Goal: Communication & Community: Answer question/provide support

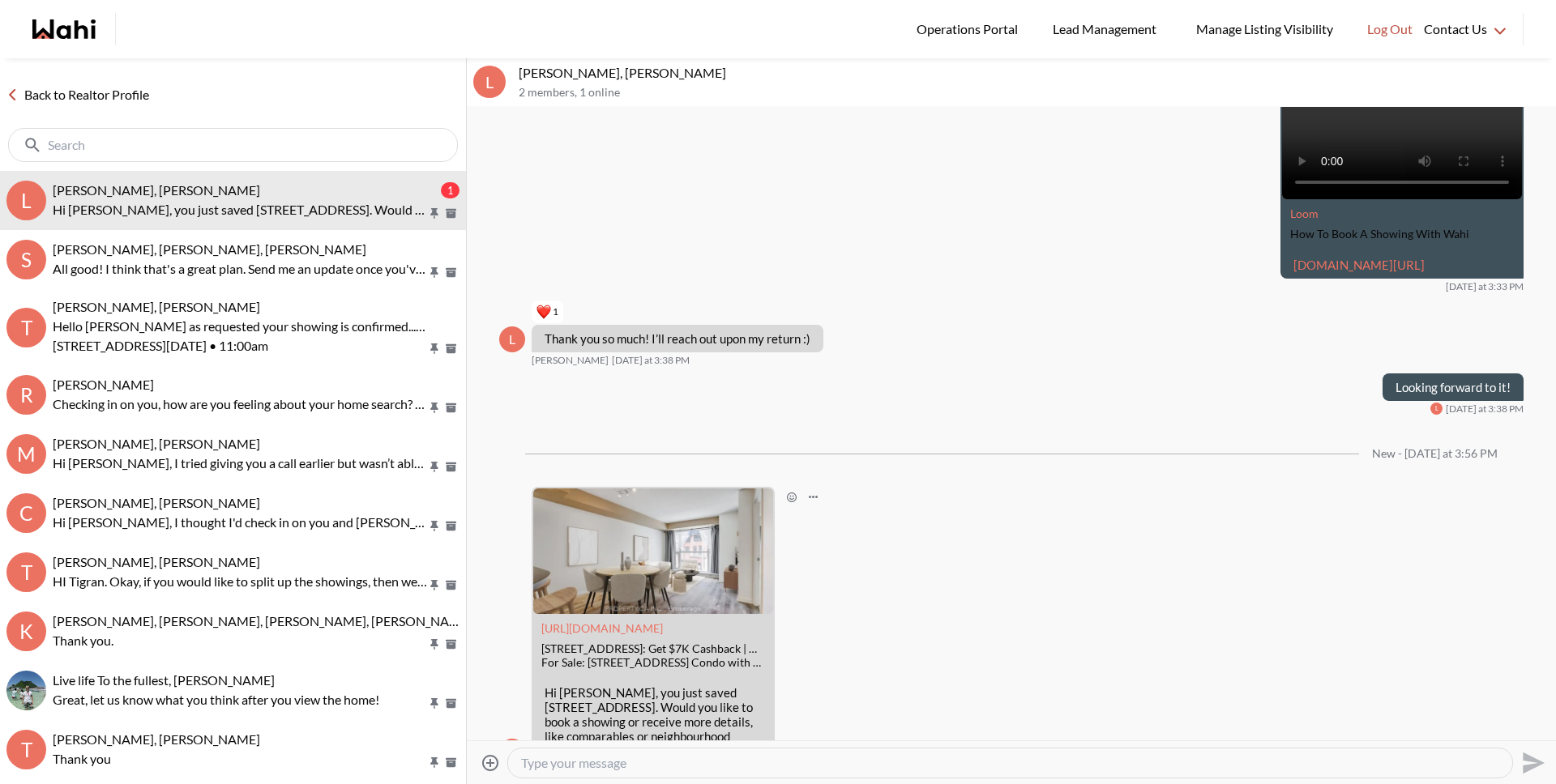
scroll to position [396, 0]
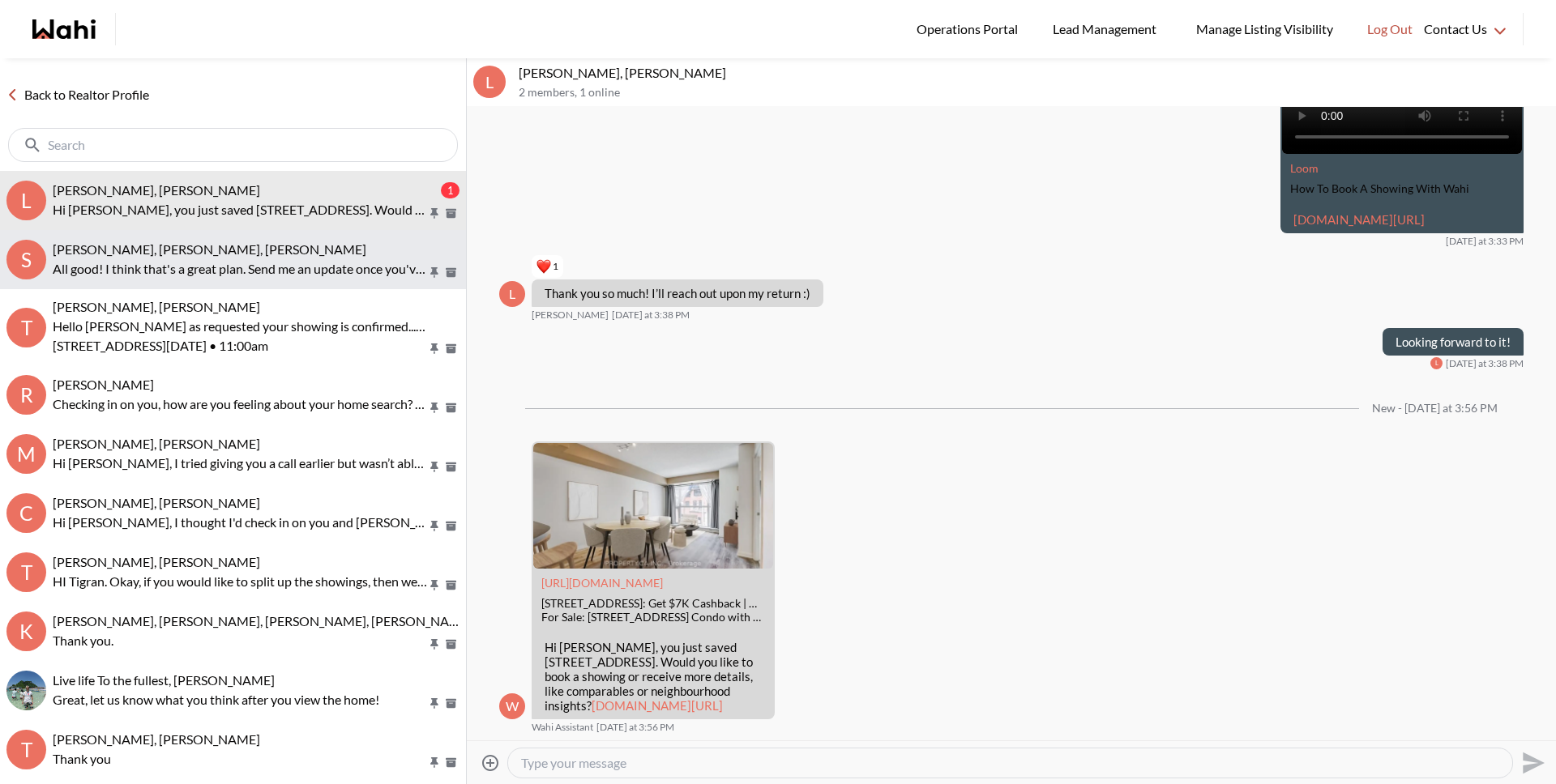
click at [142, 239] on button "S Sarah Hunter, Bryce Hunter, Michelle All good! I think that's a great plan. S…" at bounding box center [233, 259] width 466 height 60
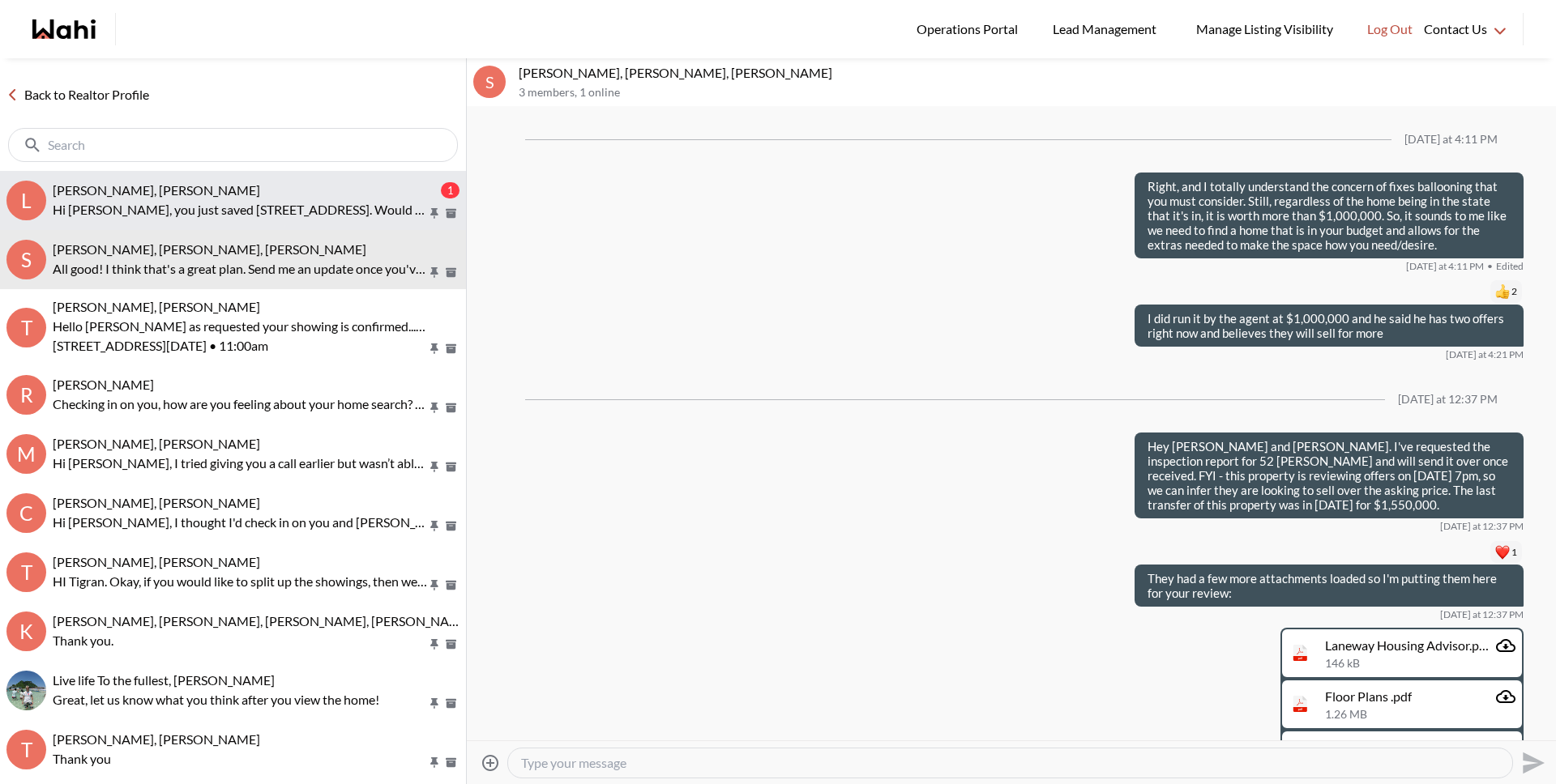
scroll to position [1434, 0]
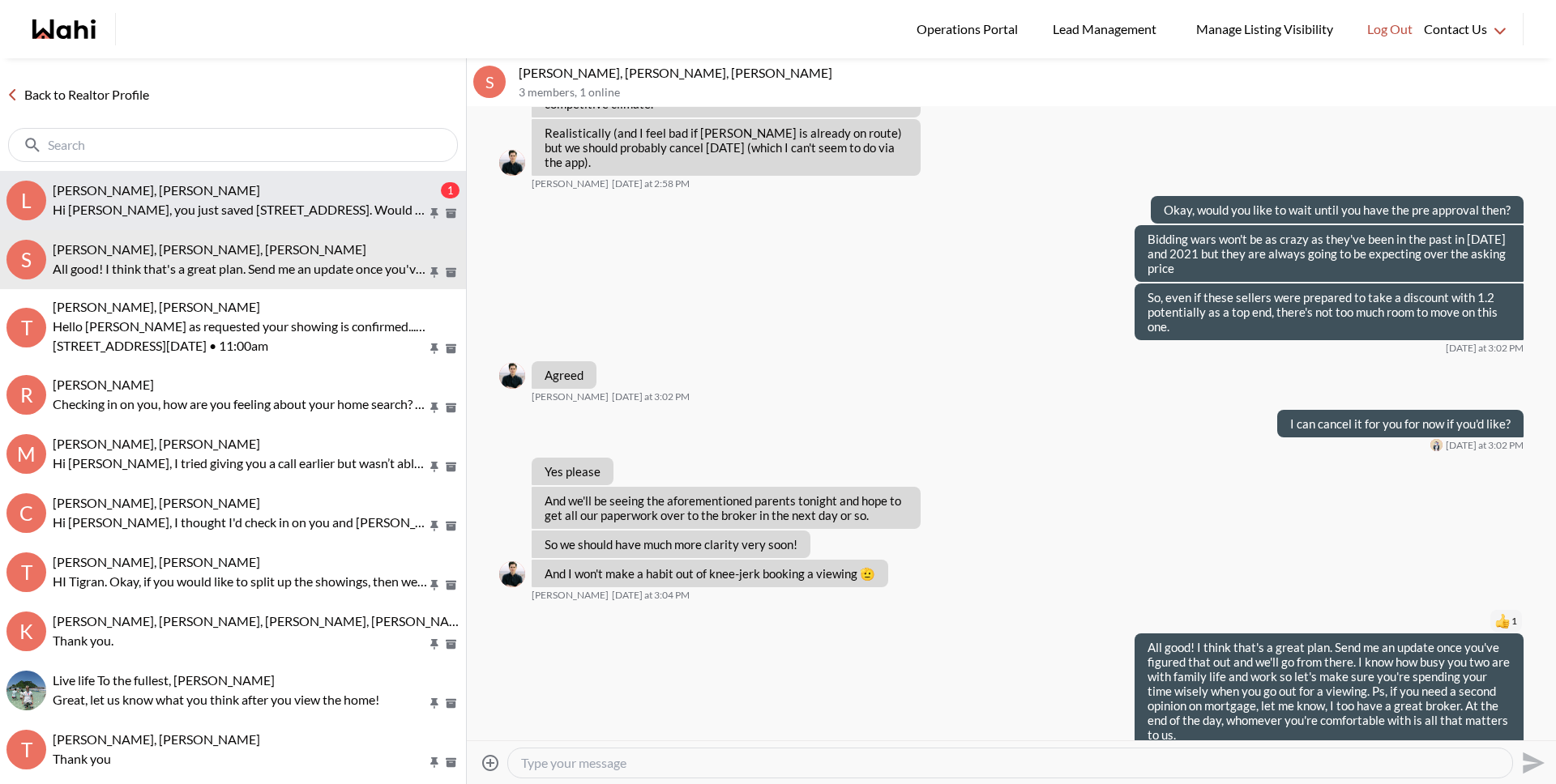
click at [160, 200] on p "Hi Luisa, you just saved 18 Beverley St #311, Toronto. Would you like to book a…" at bounding box center [240, 210] width 375 height 20
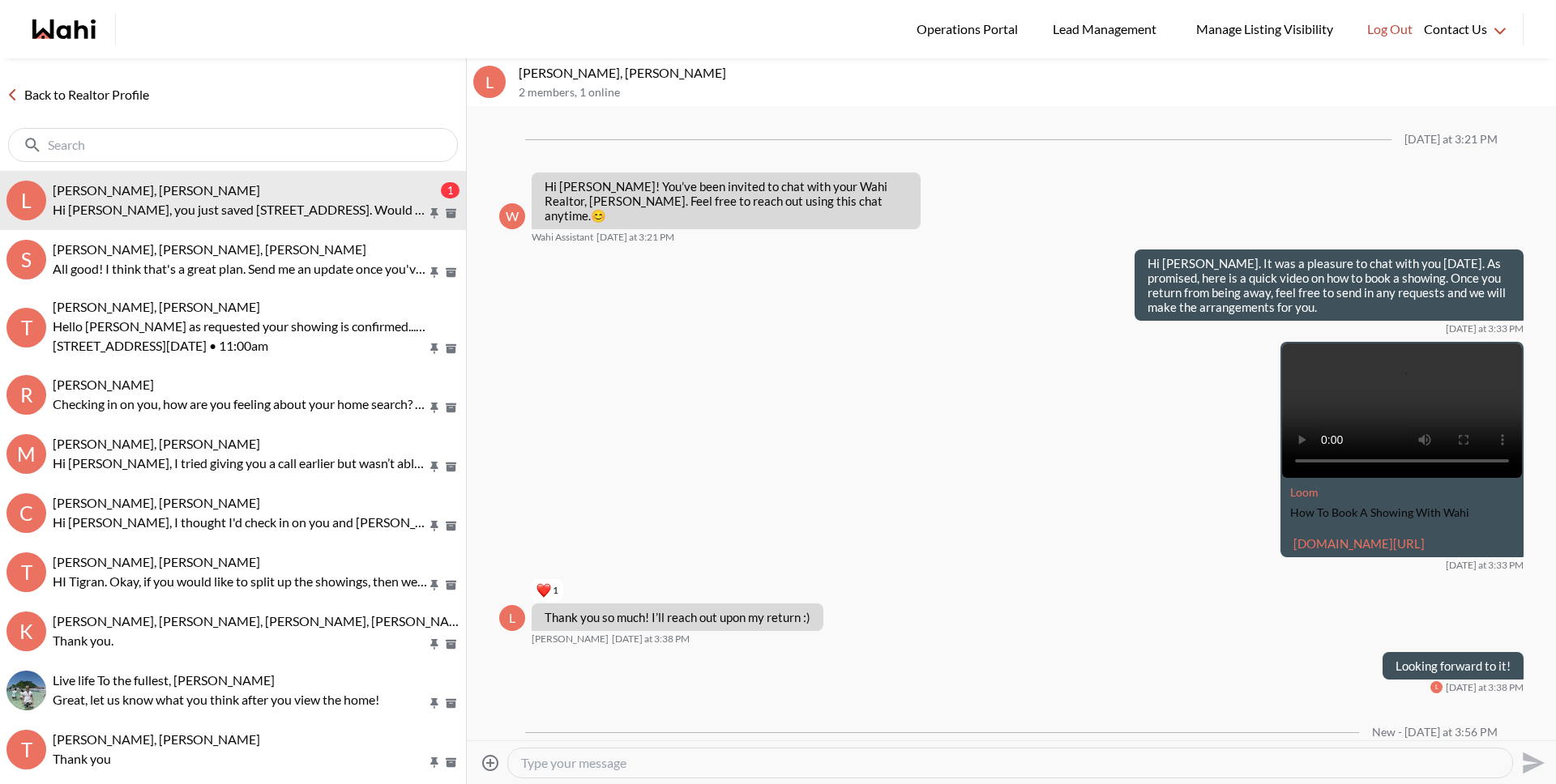
scroll to position [436, 0]
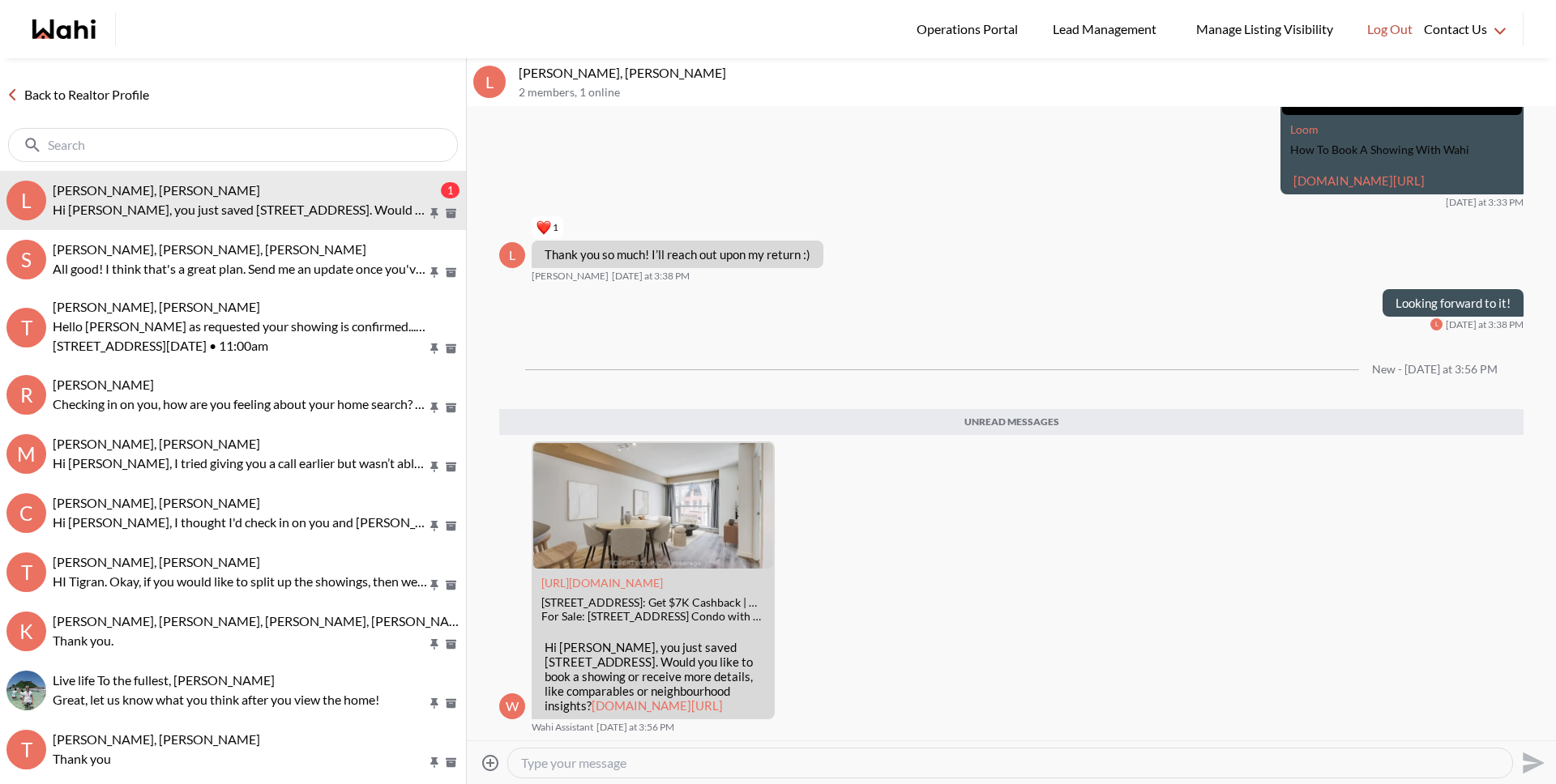
click at [138, 98] on link "Back to Realtor Profile" at bounding box center [78, 94] width 156 height 21
